Goal: Use online tool/utility: Utilize a website feature to perform a specific function

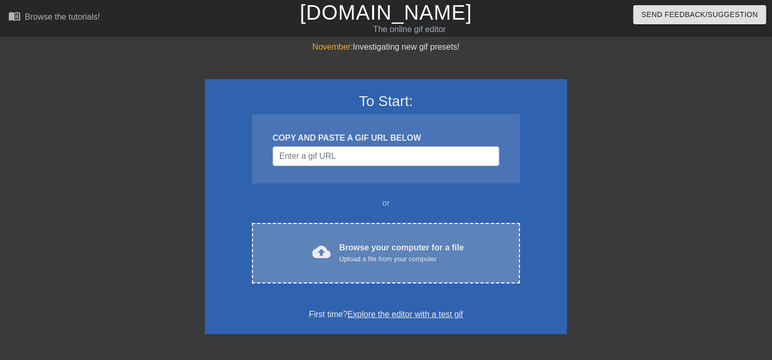
click at [421, 254] on div "Upload a file from your computer" at bounding box center [401, 259] width 125 height 10
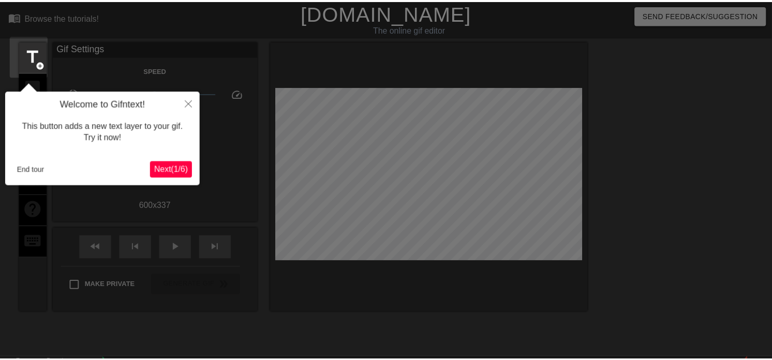
scroll to position [25, 0]
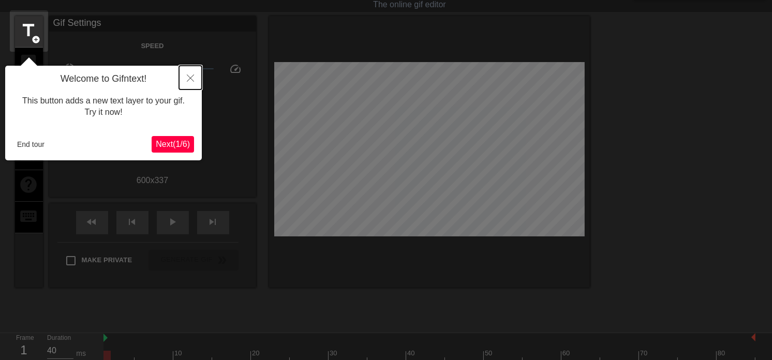
click at [189, 79] on icon "Close" at bounding box center [190, 77] width 7 height 7
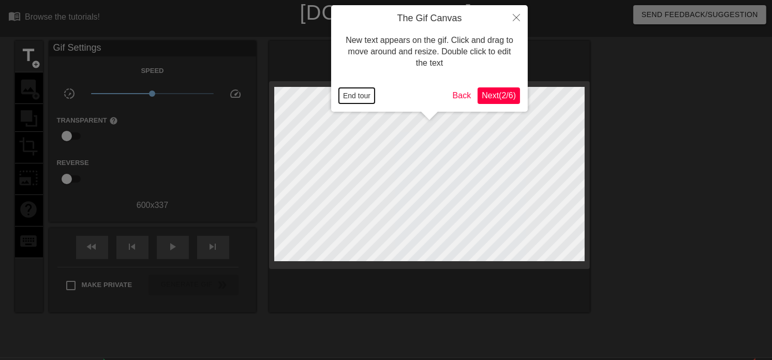
click at [344, 94] on button "End tour" at bounding box center [357, 96] width 36 height 16
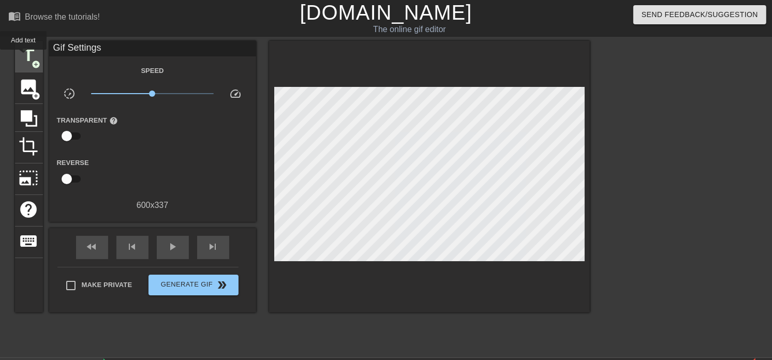
click at [23, 57] on span "title" at bounding box center [29, 56] width 20 height 20
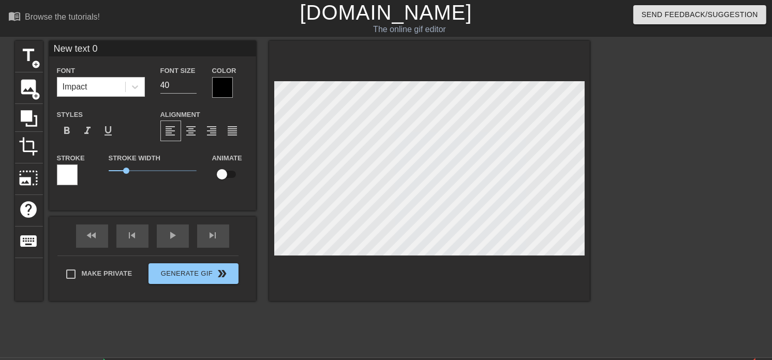
click at [111, 50] on input "New text 0" at bounding box center [152, 49] width 207 height 16
type input "..."
click at [218, 88] on div at bounding box center [222, 87] width 21 height 21
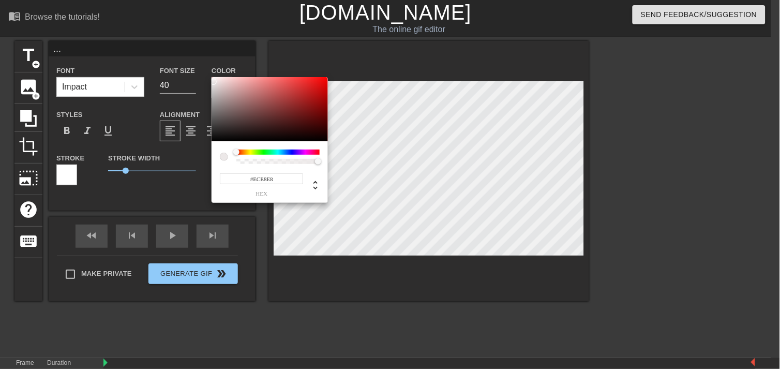
click at [214, 82] on div at bounding box center [270, 109] width 116 height 64
type input "#FFFFFF"
drag, startPoint x: 214, startPoint y: 82, endPoint x: 207, endPoint y: 73, distance: 10.3
click at [207, 73] on div "#FFFFFF hex" at bounding box center [390, 184] width 780 height 369
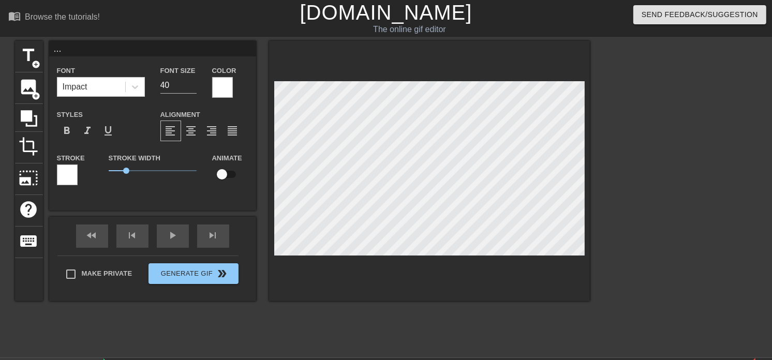
click at [70, 177] on div at bounding box center [67, 174] width 21 height 21
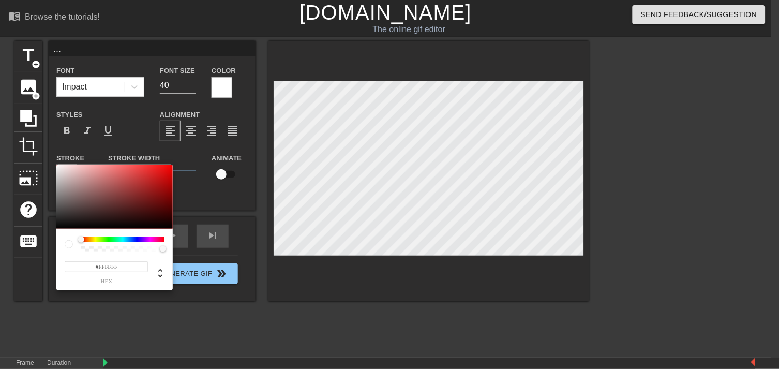
type input "#0D0000"
click at [169, 226] on div at bounding box center [114, 196] width 116 height 64
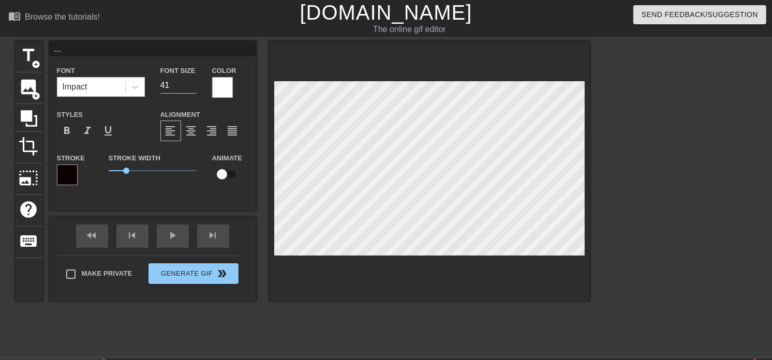
click at [192, 83] on input "41" at bounding box center [178, 85] width 36 height 17
click at [192, 83] on input "42" at bounding box center [178, 85] width 36 height 17
click at [192, 83] on input "43" at bounding box center [178, 85] width 36 height 17
click at [192, 83] on input "44" at bounding box center [178, 85] width 36 height 17
click at [192, 83] on input "45" at bounding box center [178, 85] width 36 height 17
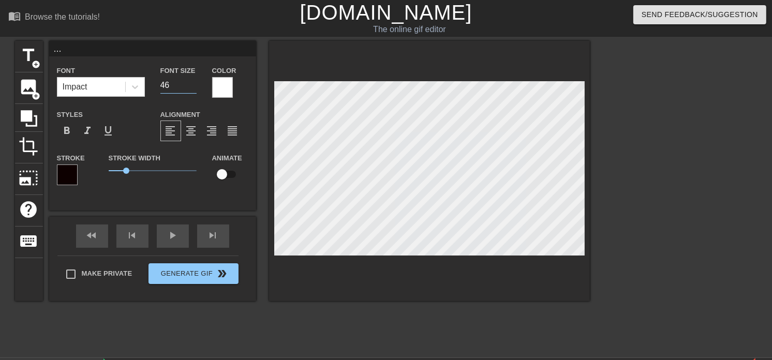
click at [192, 83] on input "46" at bounding box center [178, 85] width 36 height 17
click at [192, 83] on input "47" at bounding box center [178, 85] width 36 height 17
click at [192, 83] on input "48" at bounding box center [178, 85] width 36 height 17
click at [192, 83] on input "49" at bounding box center [178, 85] width 36 height 17
click at [192, 83] on input "50" at bounding box center [178, 85] width 36 height 17
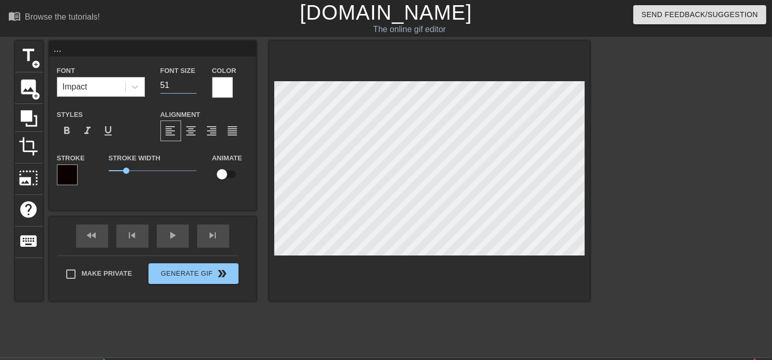
click at [192, 83] on input "51" at bounding box center [178, 85] width 36 height 17
click at [192, 83] on input "52" at bounding box center [178, 85] width 36 height 17
click at [192, 83] on input "53" at bounding box center [178, 85] width 36 height 17
click at [192, 83] on input "54" at bounding box center [178, 85] width 36 height 17
click at [192, 83] on input "55" at bounding box center [178, 85] width 36 height 17
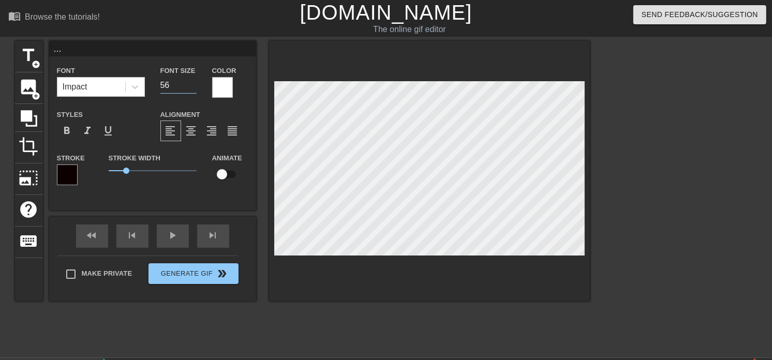
click at [192, 83] on input "56" at bounding box center [178, 85] width 36 height 17
click at [192, 83] on input "57" at bounding box center [178, 85] width 36 height 17
click at [192, 83] on input "58" at bounding box center [178, 85] width 36 height 17
click at [192, 83] on input "59" at bounding box center [178, 85] width 36 height 17
click at [192, 83] on input "60" at bounding box center [178, 85] width 36 height 17
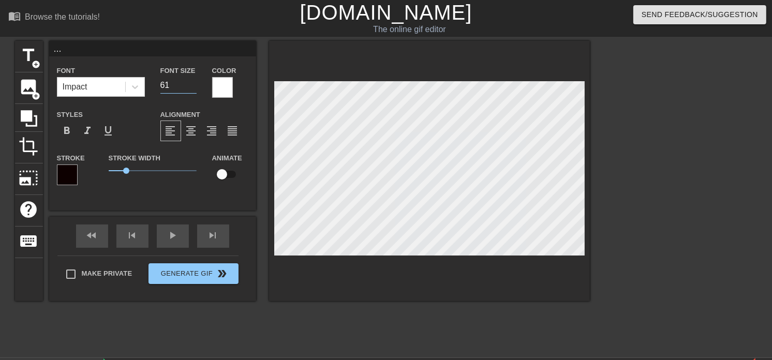
click at [192, 83] on input "61" at bounding box center [178, 85] width 36 height 17
click at [192, 83] on input "62" at bounding box center [178, 85] width 36 height 17
click at [192, 83] on input "63" at bounding box center [178, 85] width 36 height 17
click at [192, 83] on input "64" at bounding box center [178, 85] width 36 height 17
click at [192, 83] on input "65" at bounding box center [178, 85] width 36 height 17
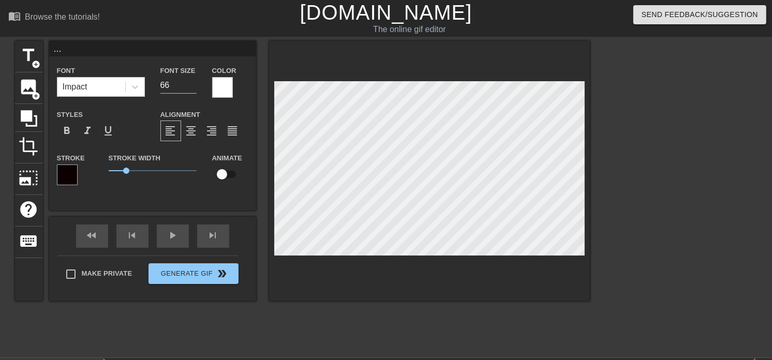
click at [192, 83] on input "66" at bounding box center [178, 85] width 36 height 17
click at [192, 83] on input "67" at bounding box center [178, 85] width 36 height 17
click at [192, 83] on input "68" at bounding box center [178, 85] width 36 height 17
click at [192, 83] on input "69" at bounding box center [178, 85] width 36 height 17
type input "70"
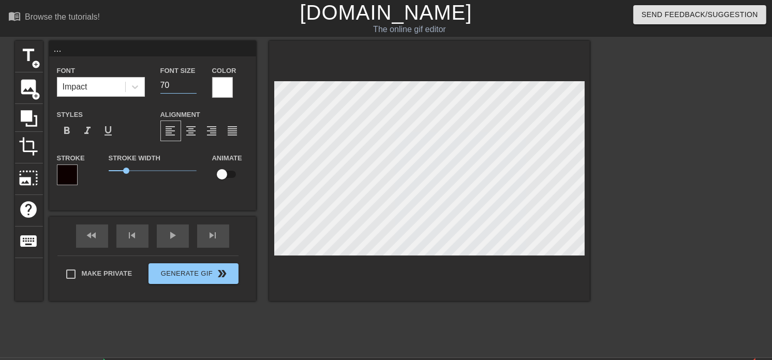
click at [192, 83] on input "70" at bounding box center [178, 85] width 36 height 17
click at [193, 81] on input "71" at bounding box center [178, 85] width 36 height 17
click at [193, 81] on input "72" at bounding box center [178, 85] width 36 height 17
click at [193, 81] on input "73" at bounding box center [178, 85] width 36 height 17
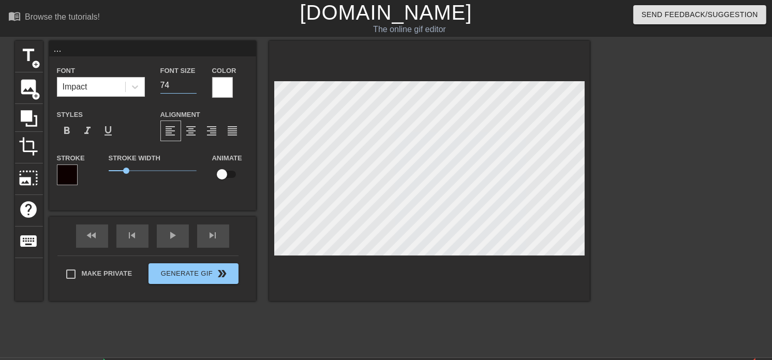
click at [193, 81] on input "74" at bounding box center [178, 85] width 36 height 17
click at [193, 81] on input "75" at bounding box center [178, 85] width 36 height 17
click at [193, 81] on input "76" at bounding box center [178, 85] width 36 height 17
click at [193, 81] on input "77" at bounding box center [178, 85] width 36 height 17
click at [193, 81] on input "78" at bounding box center [178, 85] width 36 height 17
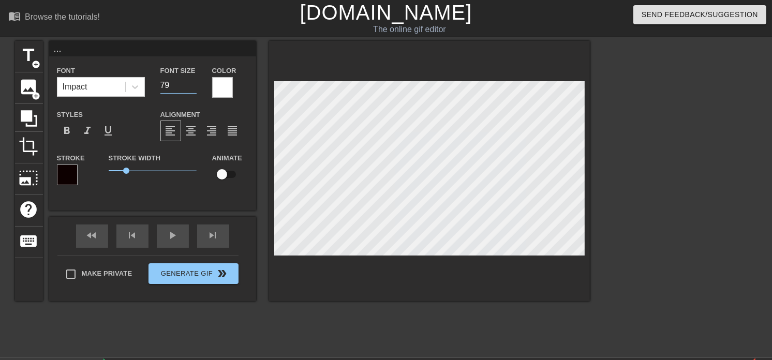
click at [193, 81] on input "79" at bounding box center [178, 85] width 36 height 17
click at [193, 81] on input "80" at bounding box center [178, 85] width 36 height 17
click at [193, 81] on input "81" at bounding box center [178, 85] width 36 height 17
click at [193, 81] on input "82" at bounding box center [178, 85] width 36 height 17
click at [193, 81] on input "83" at bounding box center [178, 85] width 36 height 17
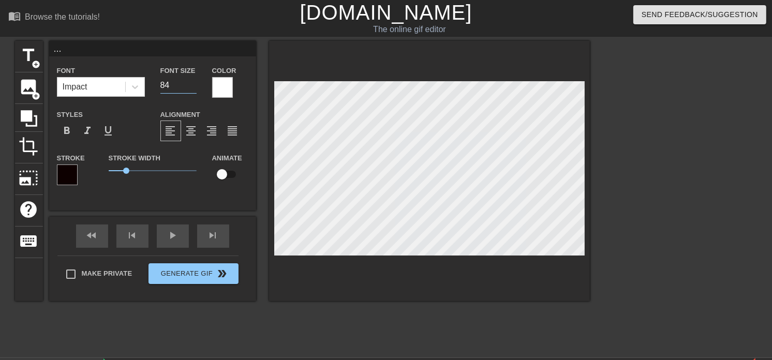
click at [193, 81] on input "84" at bounding box center [178, 85] width 36 height 17
click at [193, 81] on input "85" at bounding box center [178, 85] width 36 height 17
click at [193, 81] on input "86" at bounding box center [178, 85] width 36 height 17
click at [193, 80] on input "87" at bounding box center [178, 85] width 36 height 17
click at [193, 80] on input "88" at bounding box center [178, 85] width 36 height 17
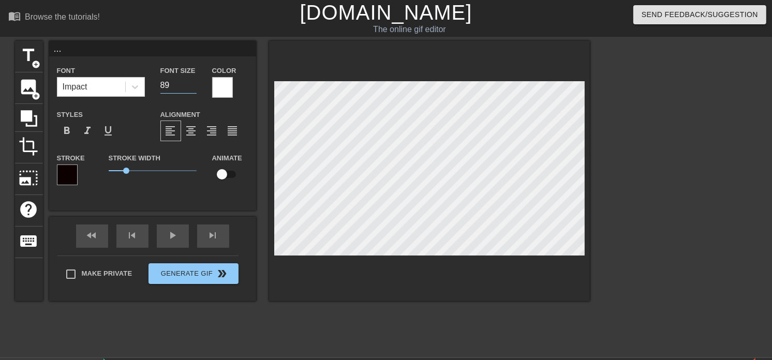
click at [193, 80] on input "89" at bounding box center [178, 85] width 36 height 17
click at [193, 80] on input "90" at bounding box center [178, 85] width 36 height 17
click at [193, 80] on input "91" at bounding box center [178, 85] width 36 height 17
click at [193, 80] on input "92" at bounding box center [178, 85] width 36 height 17
click at [193, 80] on input "93" at bounding box center [178, 85] width 36 height 17
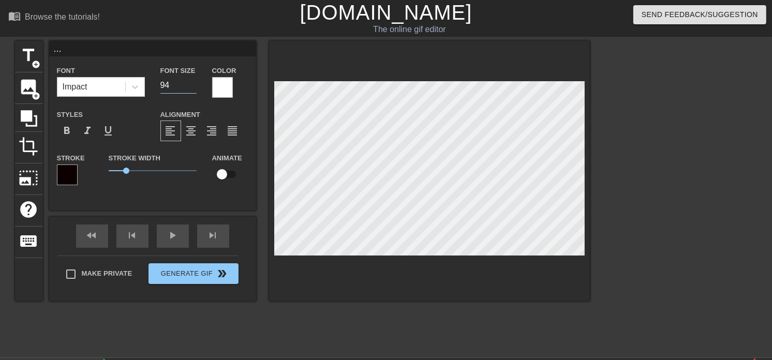
click at [193, 80] on input "94" at bounding box center [178, 85] width 36 height 17
click at [193, 80] on input "95" at bounding box center [178, 85] width 36 height 17
click at [193, 80] on input "96" at bounding box center [178, 85] width 36 height 17
click at [193, 80] on input "97" at bounding box center [178, 85] width 36 height 17
click at [193, 80] on input "98" at bounding box center [178, 85] width 36 height 17
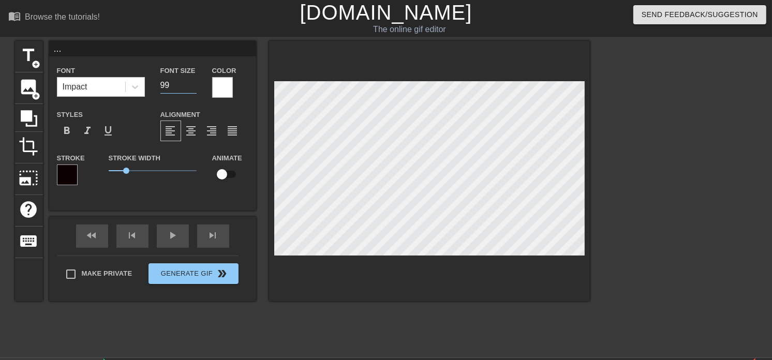
type input "99"
click at [193, 80] on input "99" at bounding box center [178, 85] width 36 height 17
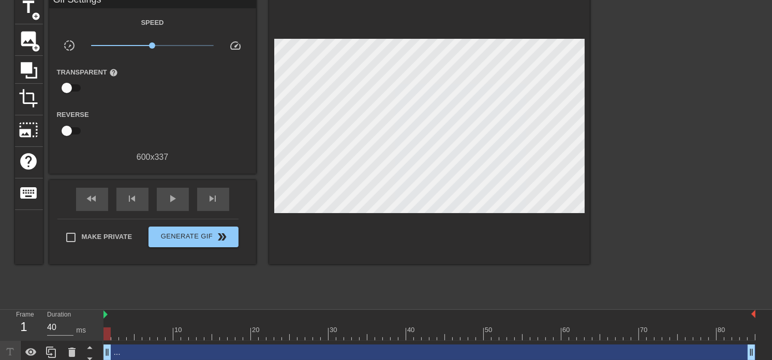
scroll to position [53, 0]
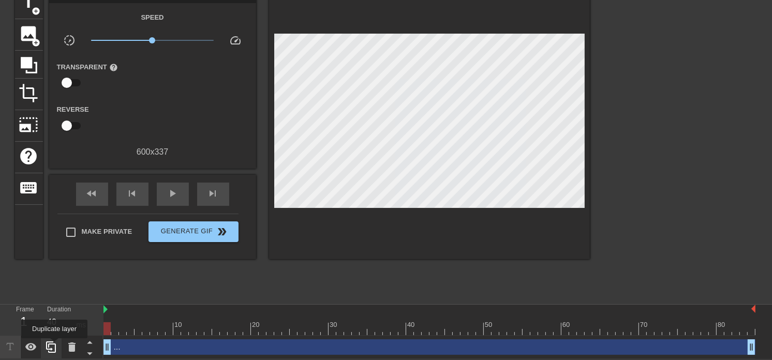
click at [54, 346] on icon at bounding box center [51, 347] width 12 height 12
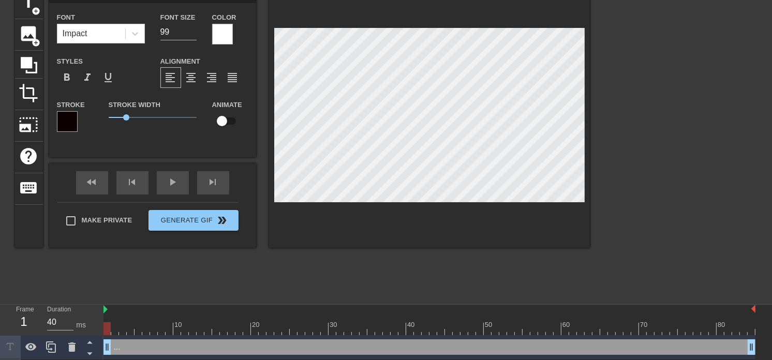
click at [65, 119] on div at bounding box center [67, 121] width 21 height 21
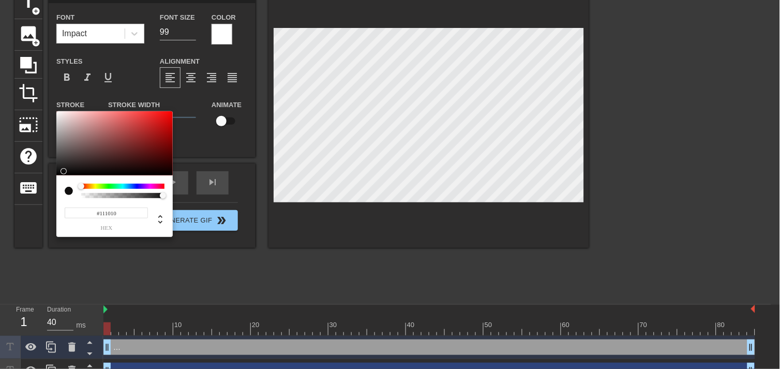
click at [60, 171] on div at bounding box center [114, 143] width 116 height 64
click at [57, 170] on div at bounding box center [114, 143] width 116 height 64
type input "#151010"
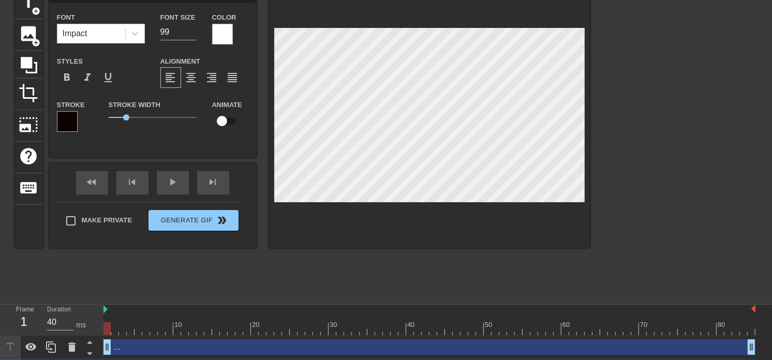
click at [220, 37] on div at bounding box center [222, 34] width 21 height 21
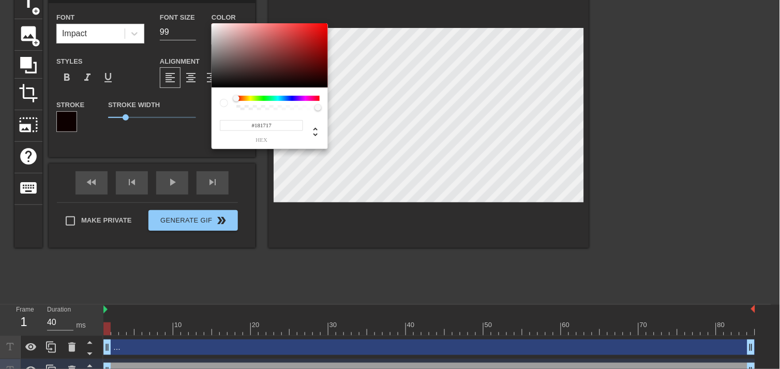
click at [214, 81] on div at bounding box center [270, 55] width 116 height 64
type input "#000000"
drag, startPoint x: 214, startPoint y: 81, endPoint x: 211, endPoint y: 88, distance: 7.7
click at [212, 88] on div "#000000 hex" at bounding box center [270, 86] width 116 height 126
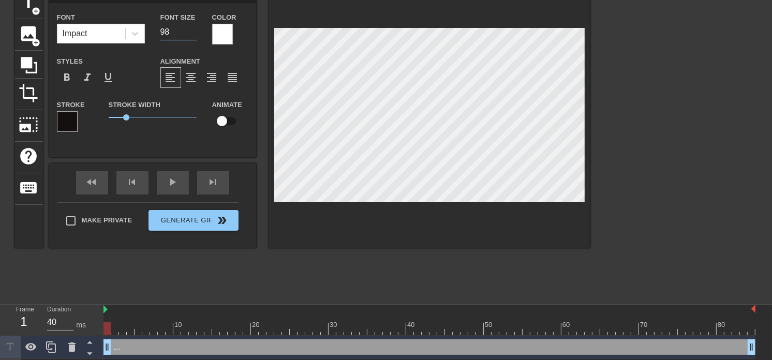
click at [192, 34] on input "98" at bounding box center [178, 32] width 36 height 17
type input "97"
click at [192, 34] on input "97" at bounding box center [178, 32] width 36 height 17
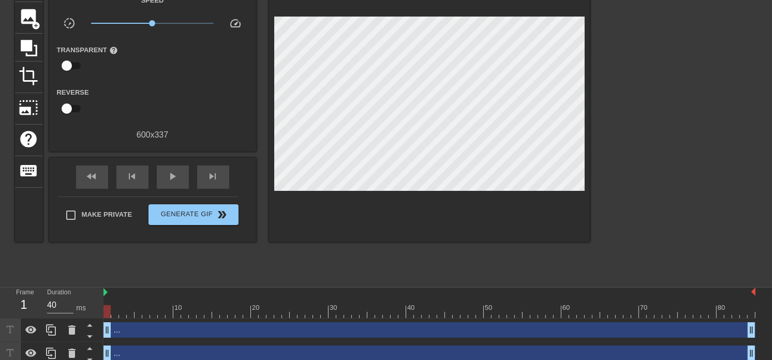
scroll to position [77, 0]
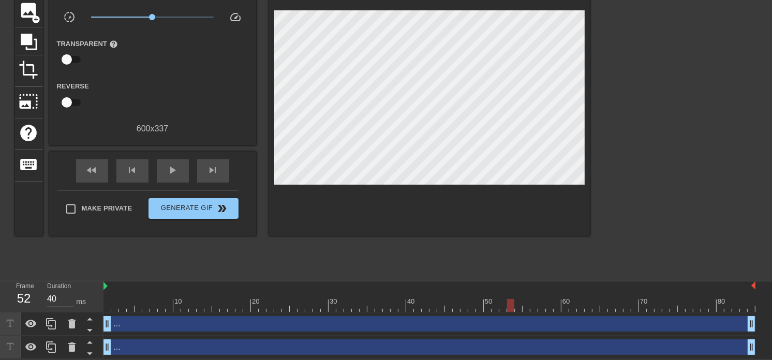
drag, startPoint x: 104, startPoint y: 302, endPoint x: 506, endPoint y: 297, distance: 401.4
click at [506, 297] on div "10 20 30 40 50 60 70 80" at bounding box center [429, 296] width 652 height 31
drag, startPoint x: 753, startPoint y: 325, endPoint x: 595, endPoint y: 316, distance: 158.6
drag, startPoint x: 595, startPoint y: 316, endPoint x: 639, endPoint y: 53, distance: 266.0
click at [639, 53] on div at bounding box center [679, 119] width 155 height 310
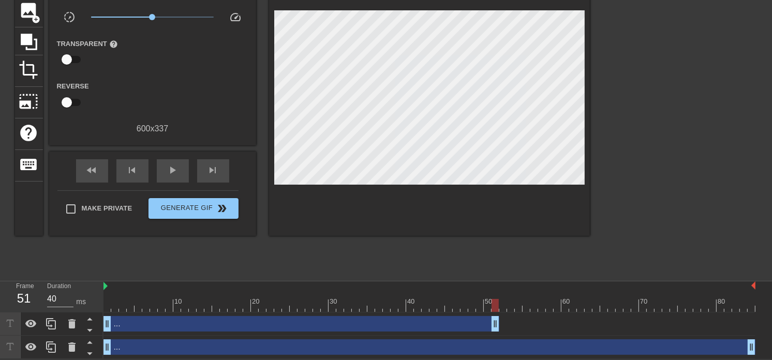
drag, startPoint x: 753, startPoint y: 325, endPoint x: 497, endPoint y: 327, distance: 256.1
click at [497, 301] on div at bounding box center [429, 305] width 652 height 13
drag, startPoint x: 497, startPoint y: 321, endPoint x: 506, endPoint y: 320, distance: 8.9
drag, startPoint x: 506, startPoint y: 320, endPoint x: 497, endPoint y: 323, distance: 9.8
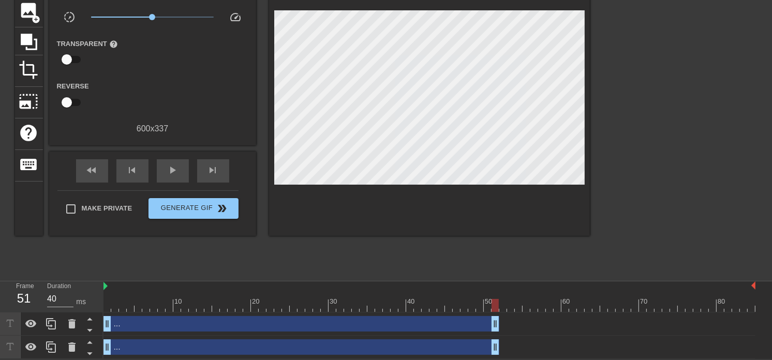
drag, startPoint x: 753, startPoint y: 347, endPoint x: 495, endPoint y: 335, distance: 258.4
click at [495, 336] on div "... drag_handle drag_handle" at bounding box center [429, 347] width 652 height 23
drag, startPoint x: 494, startPoint y: 301, endPoint x: 503, endPoint y: 304, distance: 8.7
click at [503, 304] on div at bounding box center [502, 305] width 7 height 13
drag, startPoint x: 493, startPoint y: 306, endPoint x: 501, endPoint y: 305, distance: 7.3
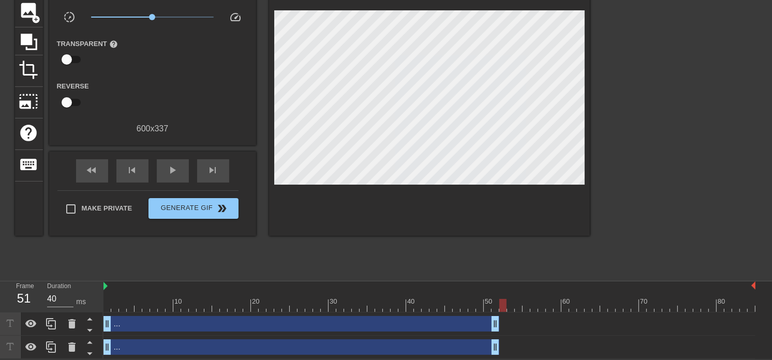
click at [501, 305] on div at bounding box center [502, 305] width 7 height 13
click at [499, 303] on div at bounding box center [502, 305] width 7 height 13
click at [49, 322] on icon at bounding box center [51, 323] width 10 height 11
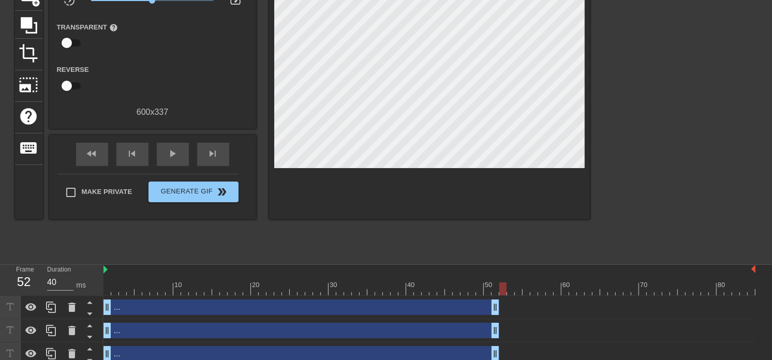
scroll to position [100, 0]
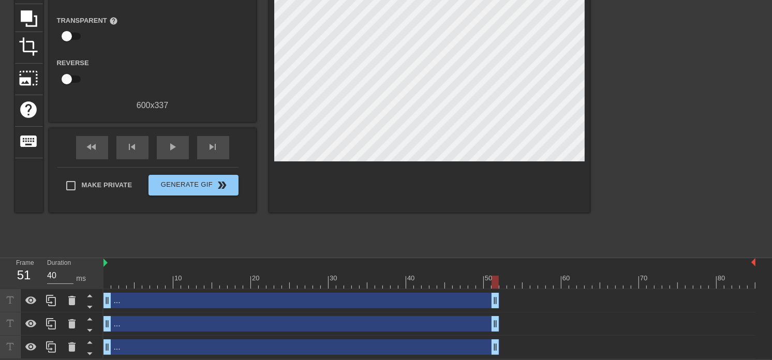
click at [494, 284] on div at bounding box center [494, 282] width 7 height 13
click at [70, 302] on icon at bounding box center [71, 300] width 7 height 9
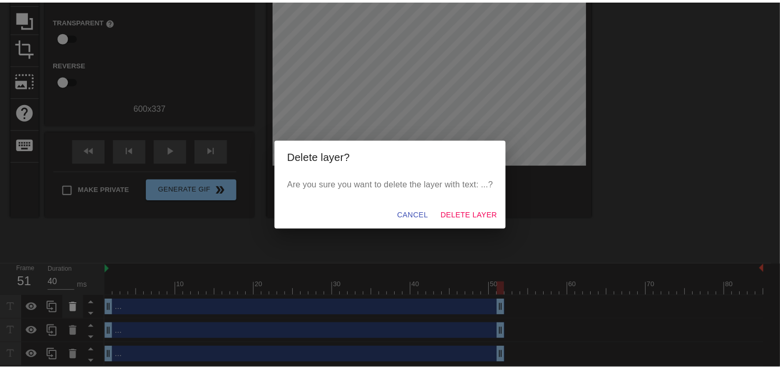
scroll to position [91, 0]
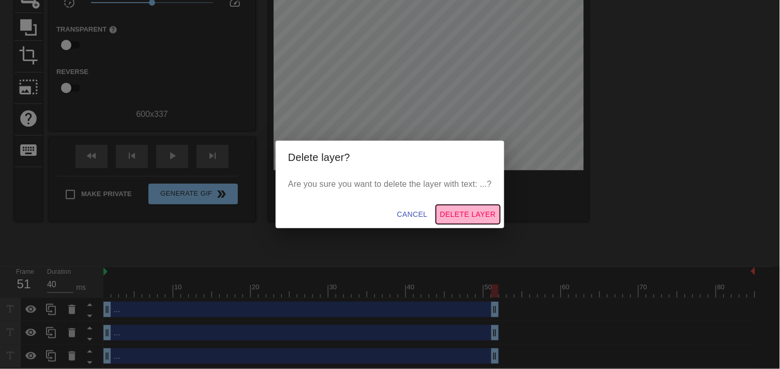
click at [479, 215] on span "Delete Layer" at bounding box center [468, 214] width 56 height 13
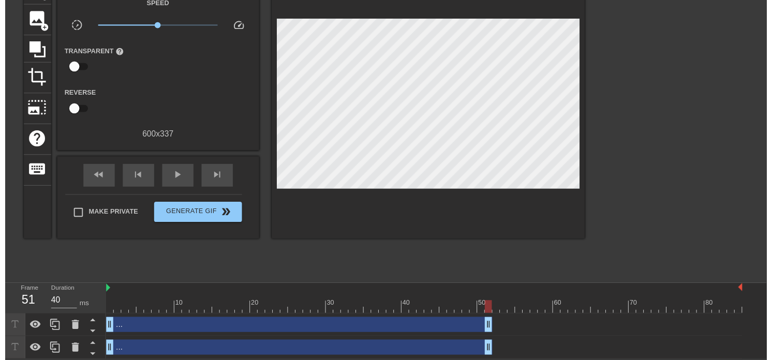
scroll to position [77, 0]
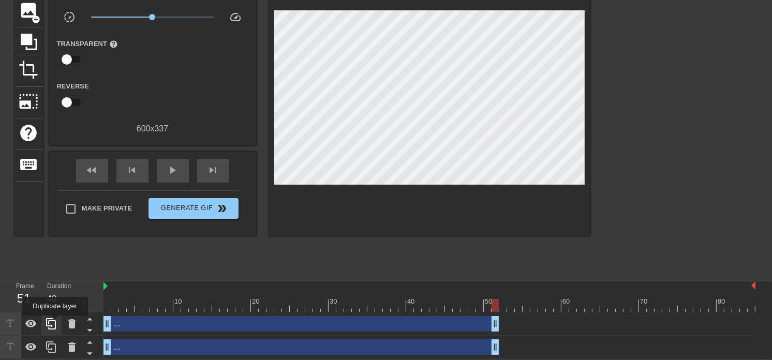
click at [55, 323] on icon at bounding box center [51, 323] width 10 height 11
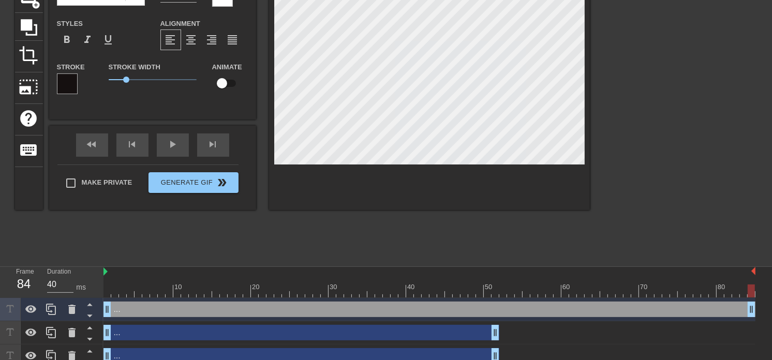
drag, startPoint x: 492, startPoint y: 308, endPoint x: 766, endPoint y: 285, distance: 274.1
click at [766, 285] on div "10 20 30 40 50 60 70 80 ... drag_handle drag_handle ... drag_handle drag_handle…" at bounding box center [437, 317] width 668 height 101
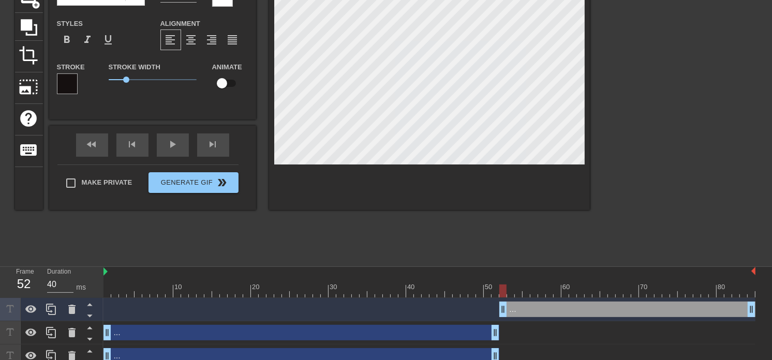
drag, startPoint x: 107, startPoint y: 309, endPoint x: 499, endPoint y: 299, distance: 392.7
click at [499, 299] on div "... drag_handle drag_handle" at bounding box center [429, 309] width 652 height 23
click at [51, 314] on icon at bounding box center [51, 309] width 10 height 11
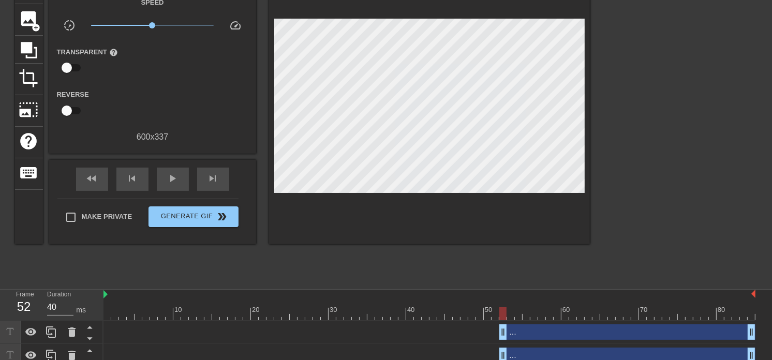
scroll to position [0, 0]
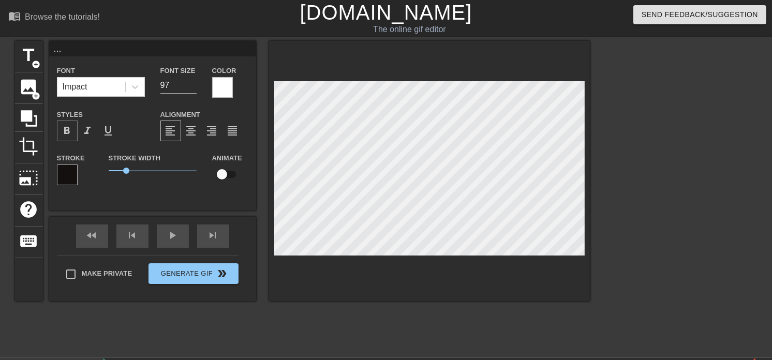
click at [66, 133] on span "format_bold" at bounding box center [67, 131] width 12 height 12
drag, startPoint x: 125, startPoint y: 172, endPoint x: 110, endPoint y: 173, distance: 15.0
click at [110, 173] on span "0.1" at bounding box center [110, 171] width 6 height 6
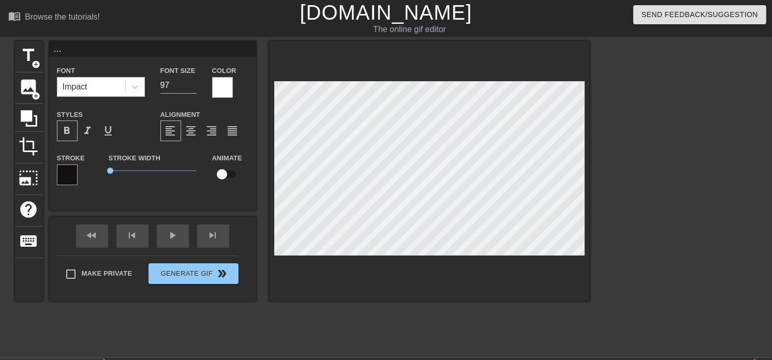
click at [140, 47] on input "..." at bounding box center [152, 49] width 207 height 16
type input "OKIE"
click at [193, 88] on input "96" at bounding box center [178, 85] width 36 height 17
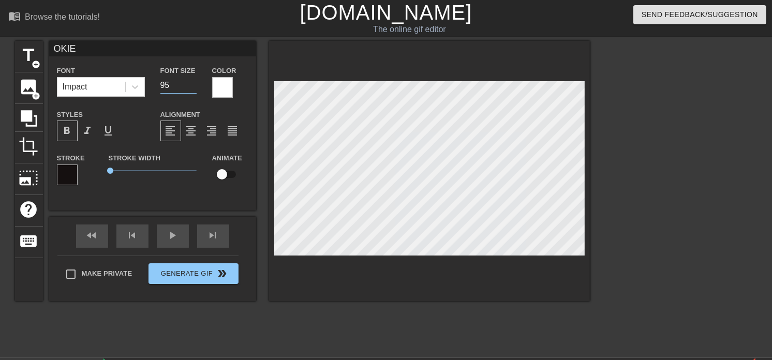
click at [193, 88] on input "95" at bounding box center [178, 85] width 36 height 17
click at [193, 88] on input "94" at bounding box center [178, 85] width 36 height 17
click at [193, 88] on input "93" at bounding box center [178, 85] width 36 height 17
click at [193, 88] on input "92" at bounding box center [178, 85] width 36 height 17
click at [193, 88] on input "91" at bounding box center [178, 85] width 36 height 17
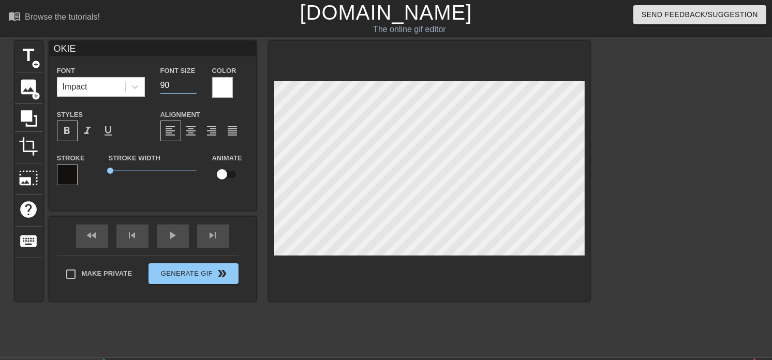
click at [193, 88] on input "90" at bounding box center [178, 85] width 36 height 17
click at [193, 88] on input "88" at bounding box center [178, 85] width 36 height 17
click at [193, 88] on input "87" at bounding box center [178, 85] width 36 height 17
click at [193, 88] on input "86" at bounding box center [178, 85] width 36 height 17
click at [193, 88] on input "85" at bounding box center [178, 85] width 36 height 17
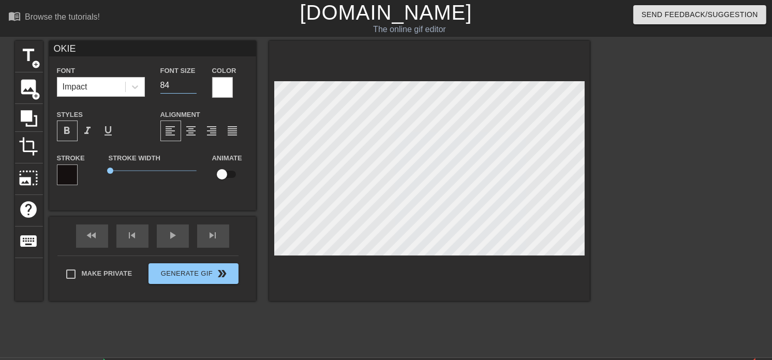
type input "84"
click at [193, 88] on input "84" at bounding box center [178, 85] width 36 height 17
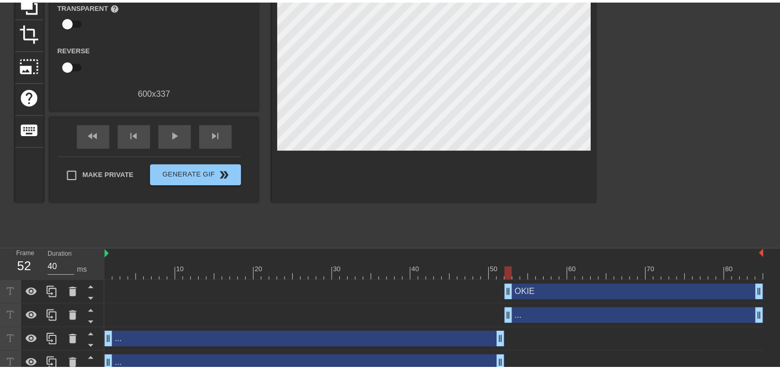
scroll to position [114, 0]
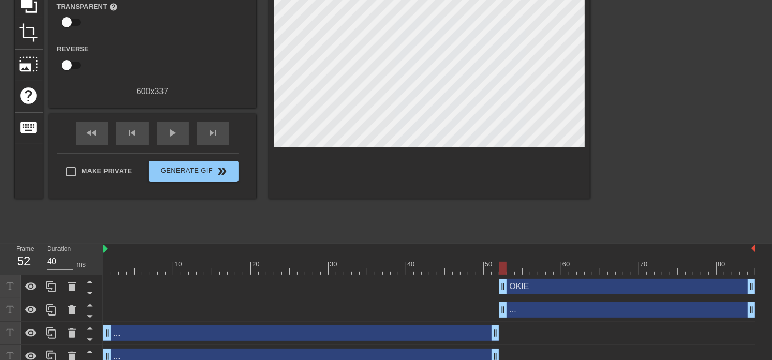
click at [521, 311] on div "... drag_handle drag_handle" at bounding box center [627, 310] width 256 height 16
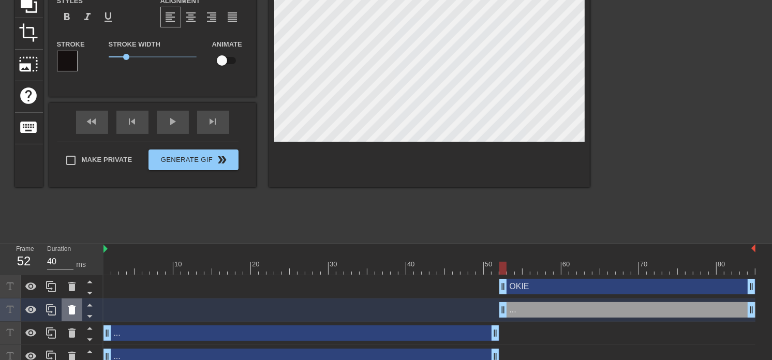
click at [70, 308] on icon at bounding box center [71, 309] width 7 height 9
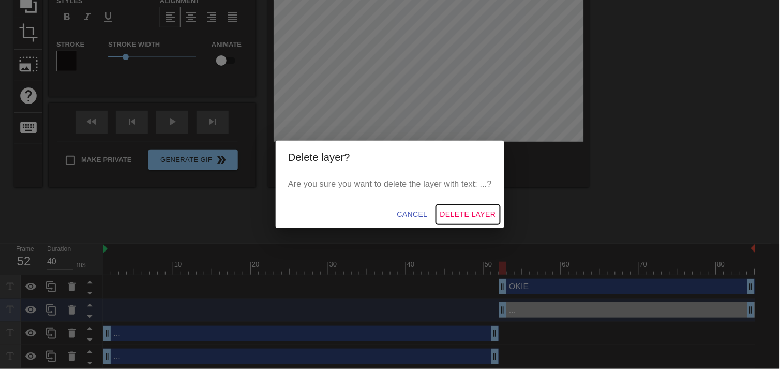
click at [453, 211] on span "Delete Layer" at bounding box center [468, 214] width 56 height 13
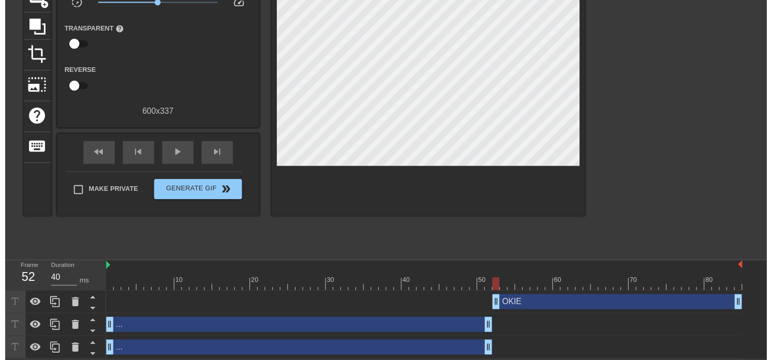
scroll to position [100, 0]
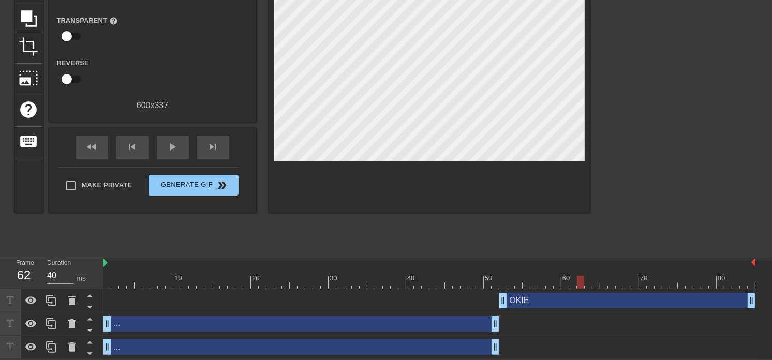
drag, startPoint x: 502, startPoint y: 283, endPoint x: 578, endPoint y: 273, distance: 76.2
click at [578, 273] on div "10 20 30 40 50 60 70 80" at bounding box center [429, 273] width 652 height 31
click at [49, 303] on icon at bounding box center [51, 300] width 10 height 11
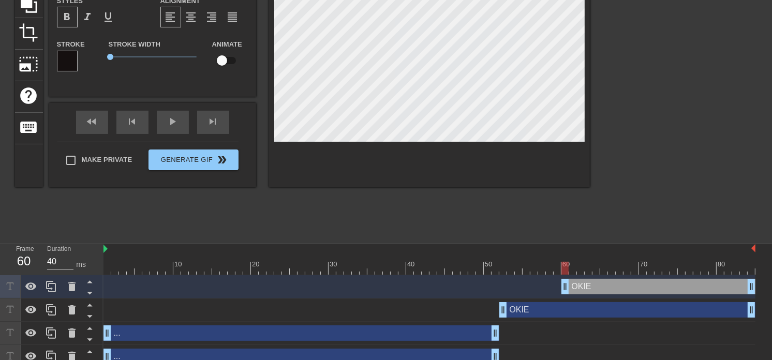
drag, startPoint x: 502, startPoint y: 286, endPoint x: 565, endPoint y: 276, distance: 63.9
click at [565, 276] on div "OKIE drag_handle drag_handle" at bounding box center [429, 286] width 652 height 23
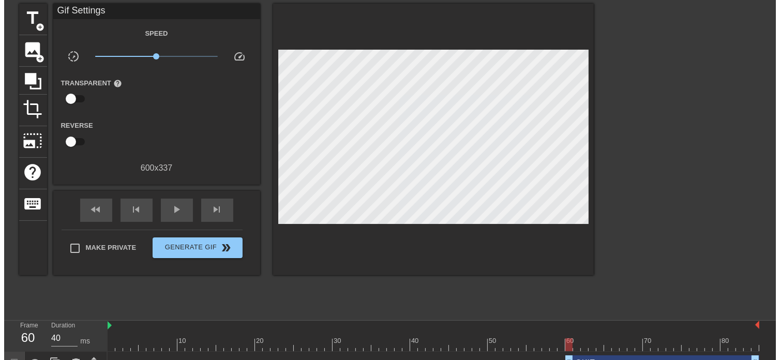
scroll to position [0, 0]
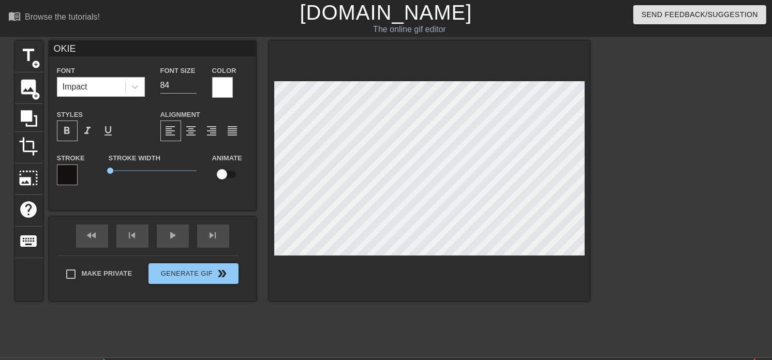
click at [82, 46] on input "OKIE" at bounding box center [152, 49] width 207 height 16
type input "O"
type input "-[PERSON_NAME]"
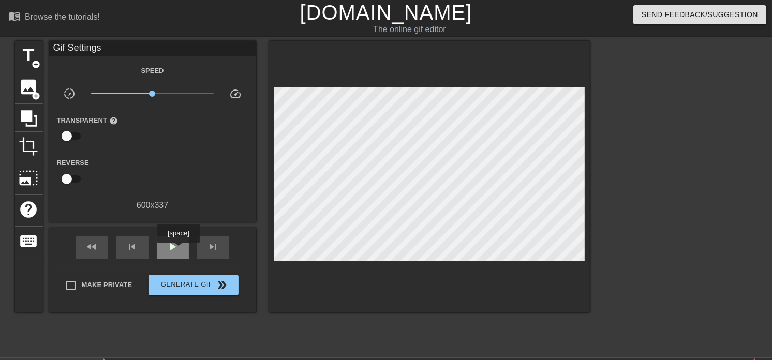
click at [178, 250] on span "play_arrow" at bounding box center [173, 247] width 12 height 12
click at [174, 249] on span "pause" at bounding box center [173, 247] width 12 height 12
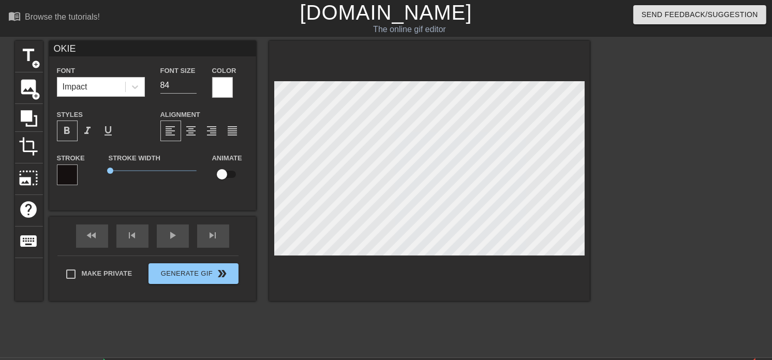
click at [66, 128] on span "format_bold" at bounding box center [67, 131] width 12 height 12
type input "-[PERSON_NAME]"
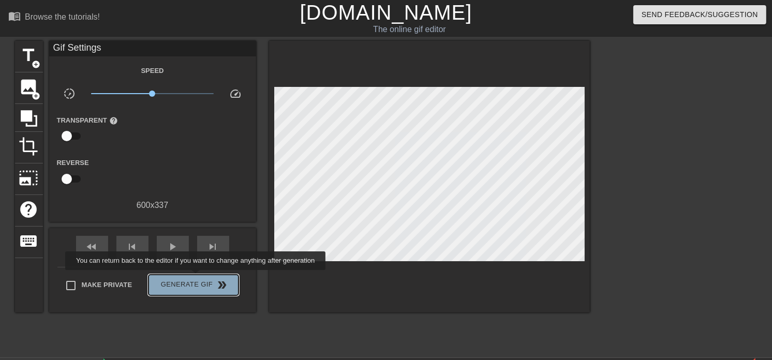
click at [197, 277] on button "Generate Gif double_arrow" at bounding box center [192, 285] width 89 height 21
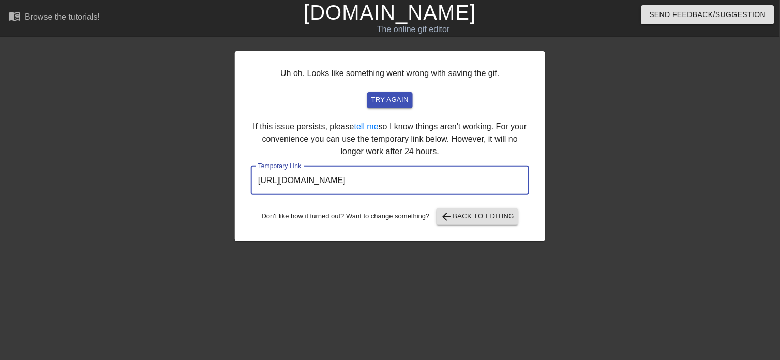
click at [494, 183] on input "[URL][DOMAIN_NAME]" at bounding box center [390, 180] width 278 height 29
drag, startPoint x: 488, startPoint y: 181, endPoint x: 233, endPoint y: 177, distance: 255.0
click at [233, 177] on div "Uh oh. Looks like something went wrong with saving the gif. try again If this i…" at bounding box center [390, 196] width 780 height 310
